Goal: Information Seeking & Learning: Learn about a topic

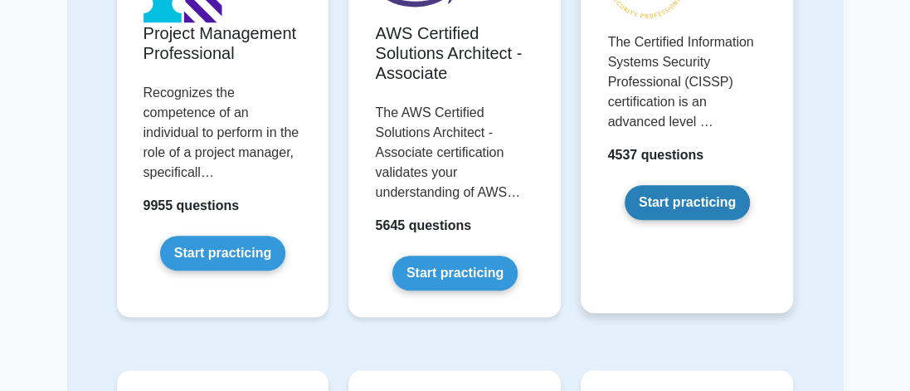
scroll to position [274, 0]
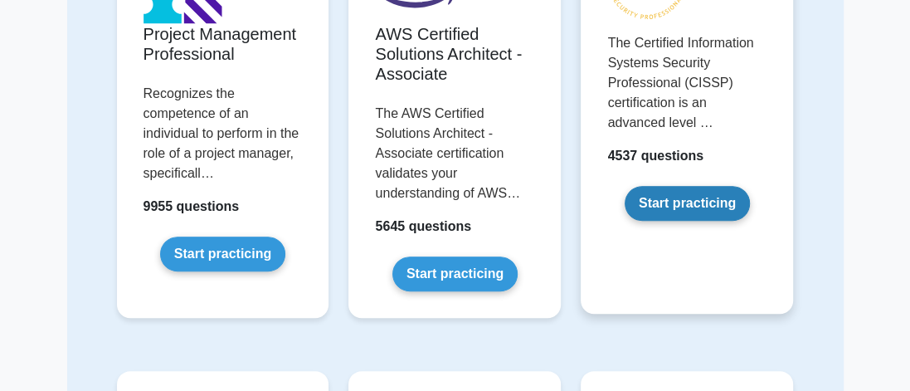
click at [675, 198] on link "Start practicing" at bounding box center [686, 203] width 125 height 35
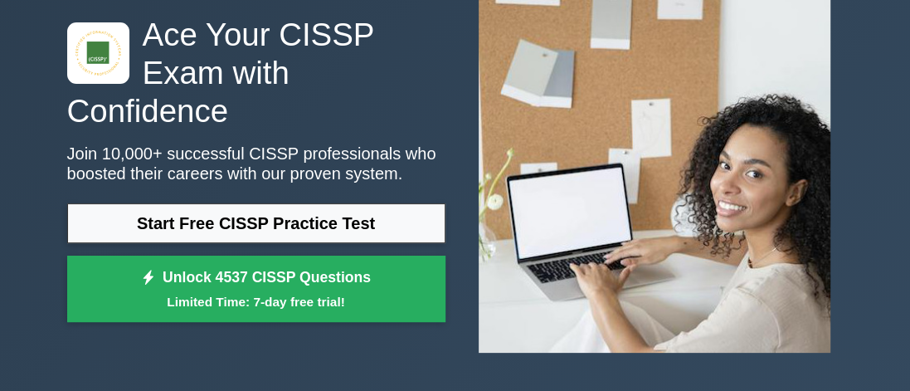
scroll to position [115, 0]
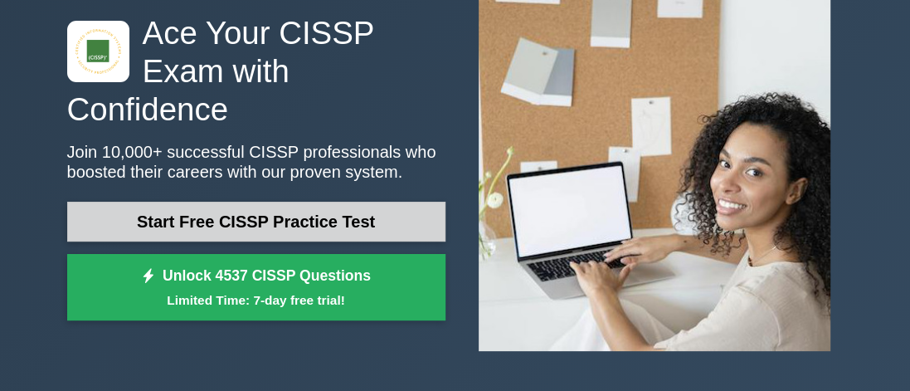
click at [274, 206] on link "Start Free CISSP Practice Test" at bounding box center [256, 222] width 378 height 40
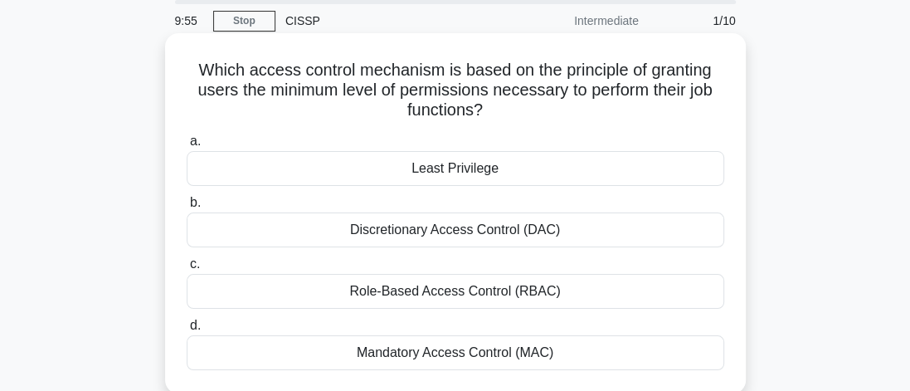
scroll to position [61, 0]
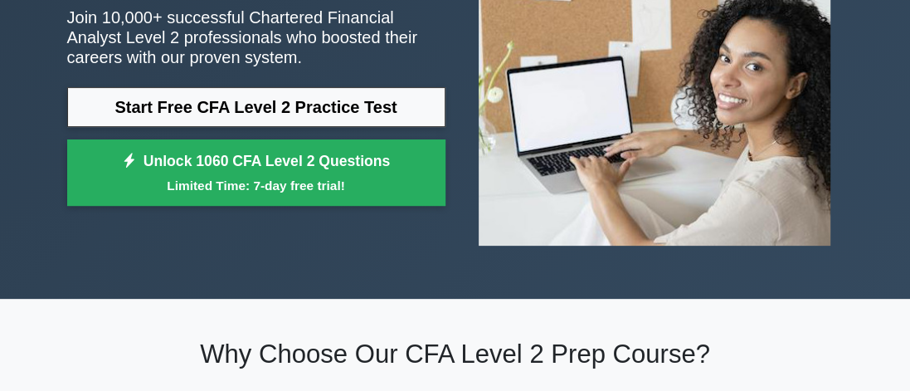
scroll to position [226, 0]
